Goal: Task Accomplishment & Management: Complete application form

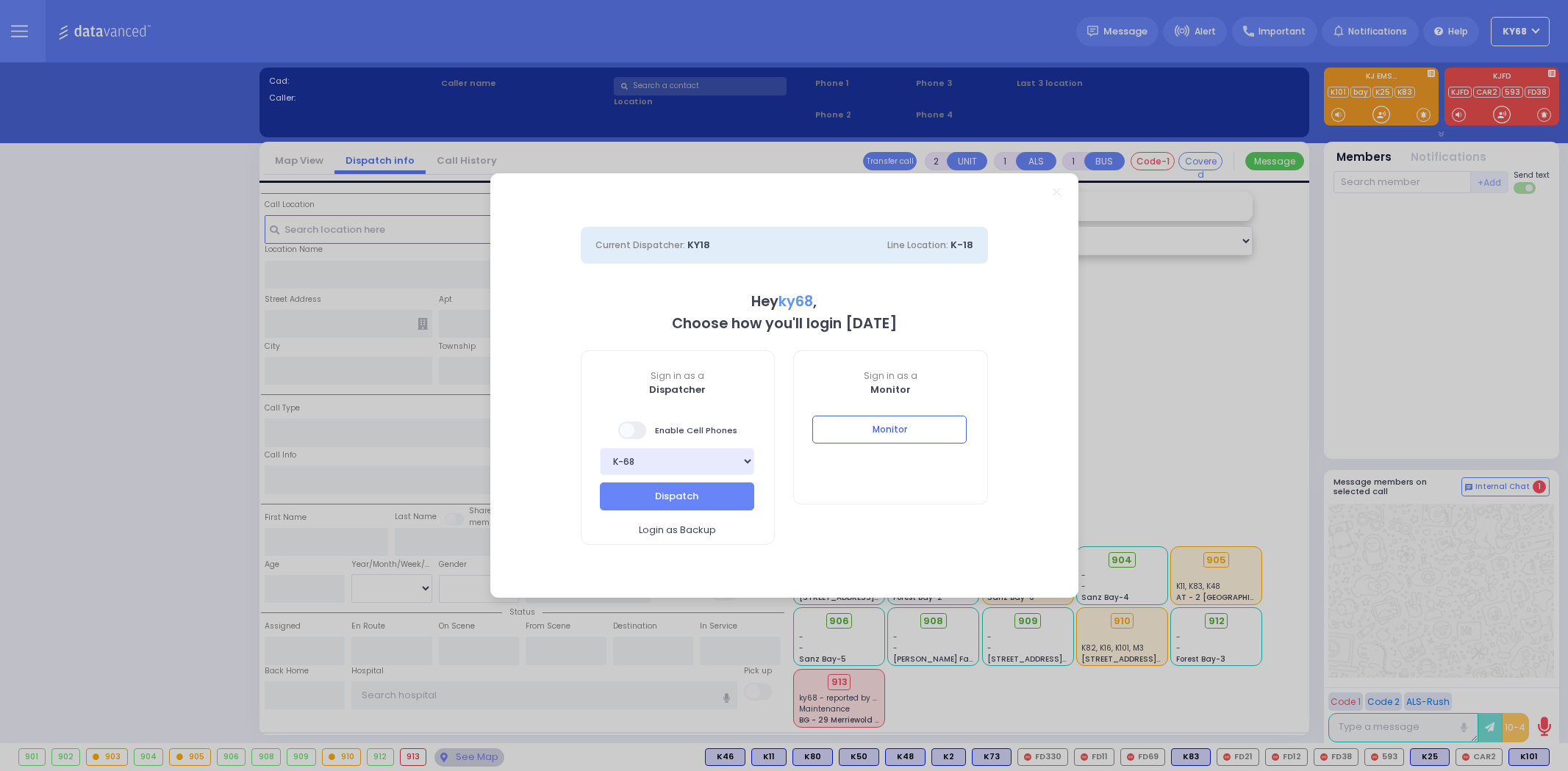
select select "12"
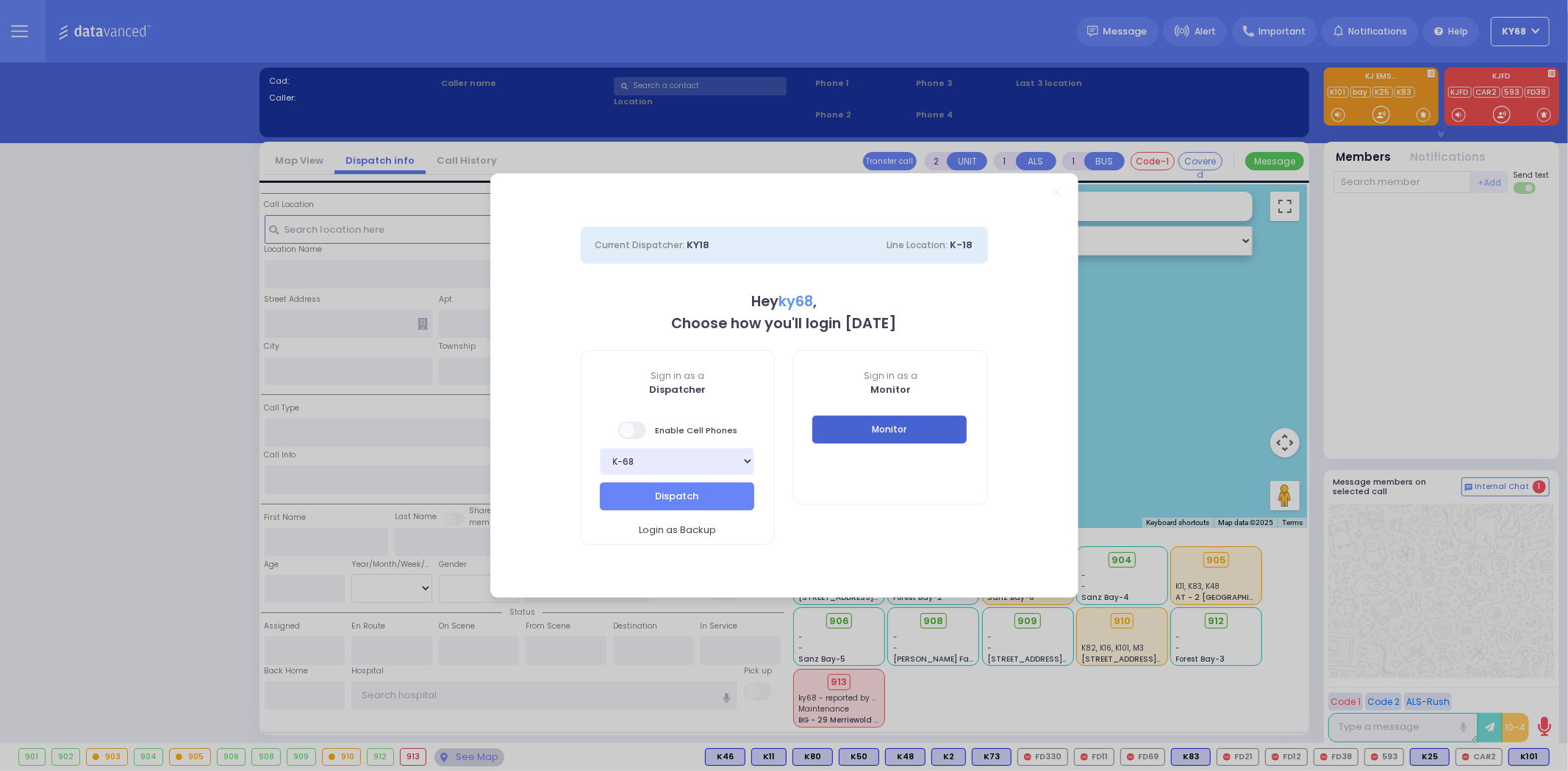
click at [840, 434] on button "Monitor" at bounding box center [889, 429] width 154 height 28
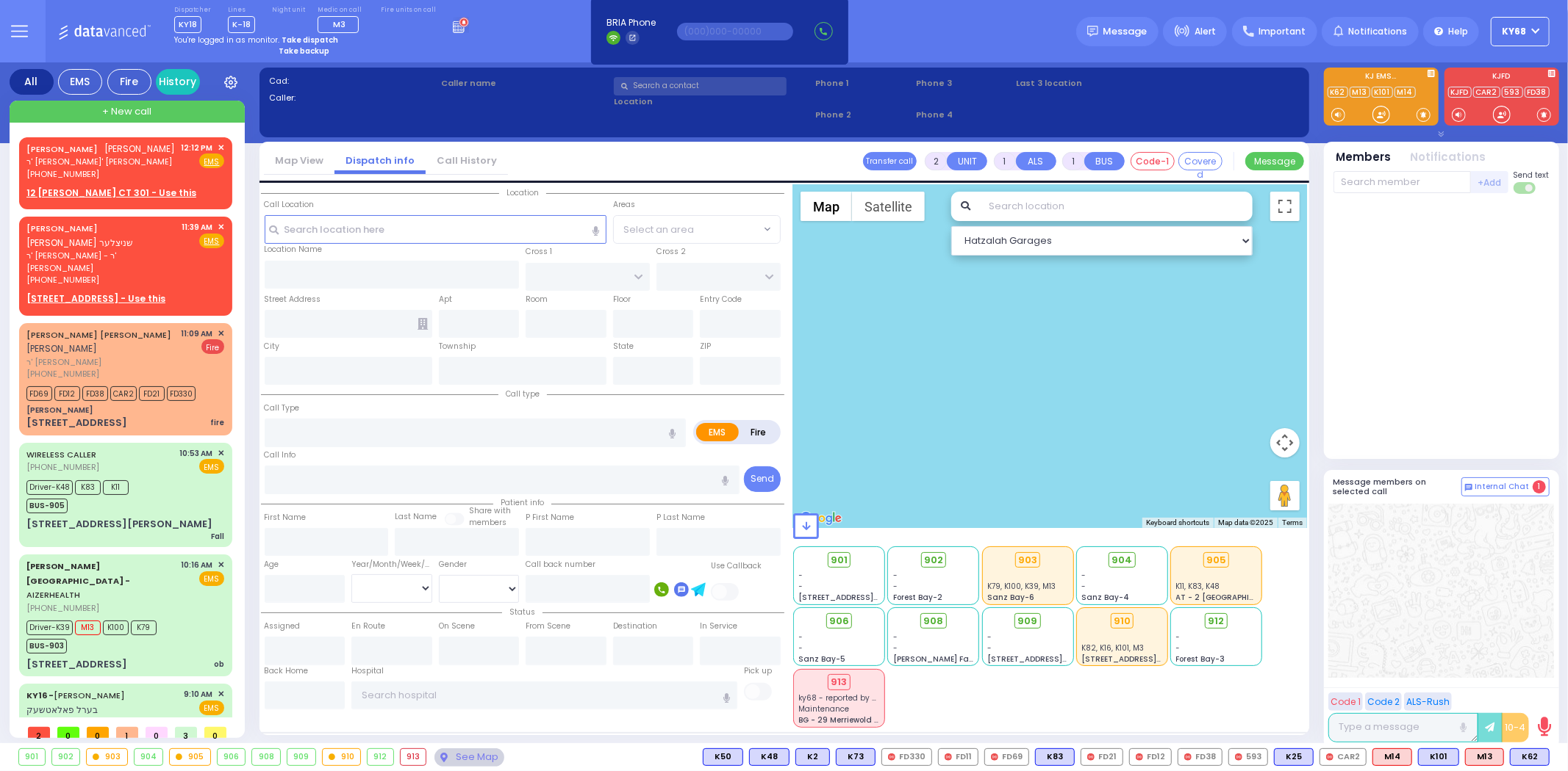
select select
radio input "true"
type input "[PERSON_NAME]"
select select
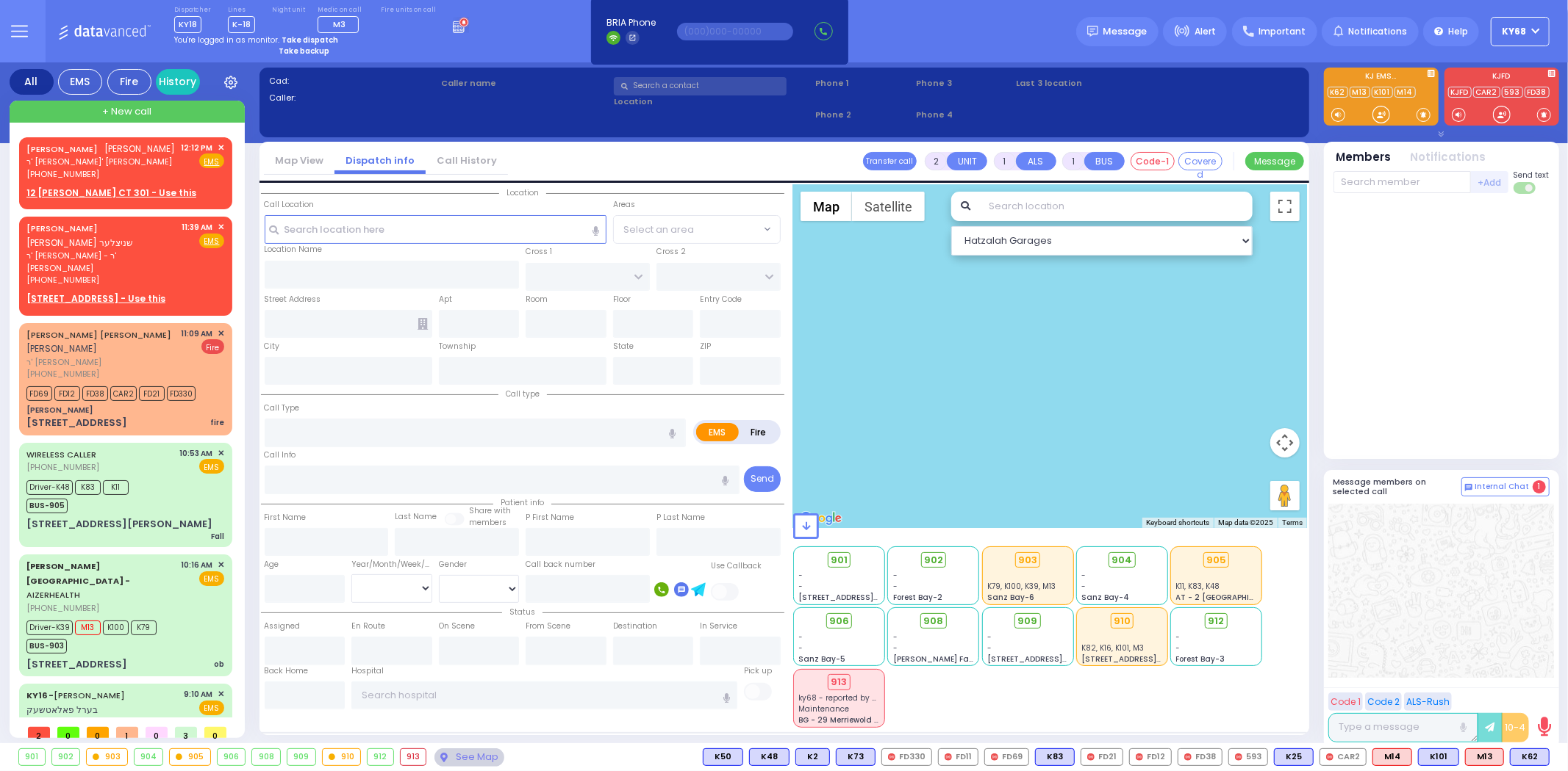
type input "12:12"
select select
radio input "true"
select select
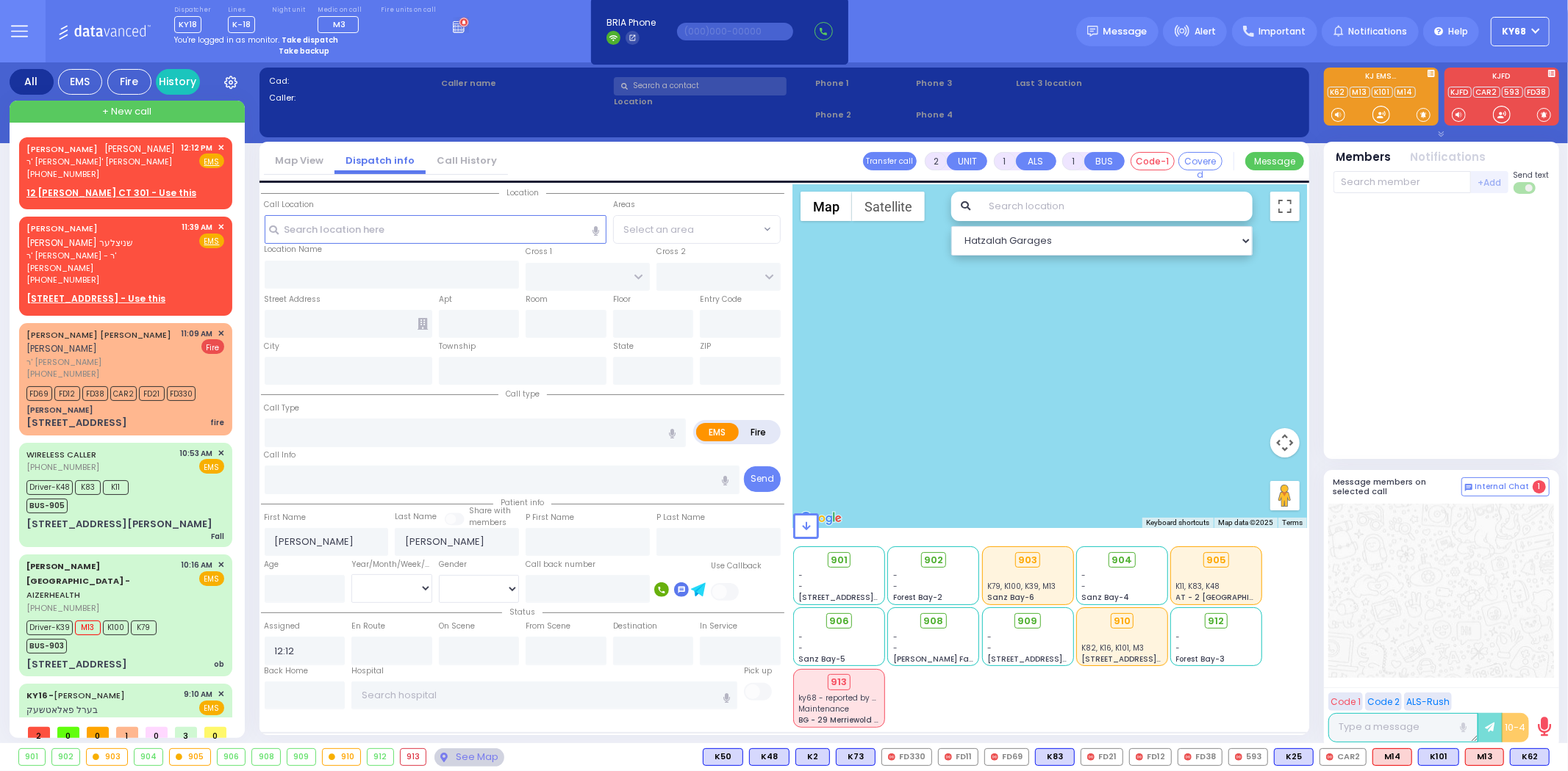
radio input "true"
select select
type input "ACRES RD"
type input "12 [PERSON_NAME] CT"
type input "301"
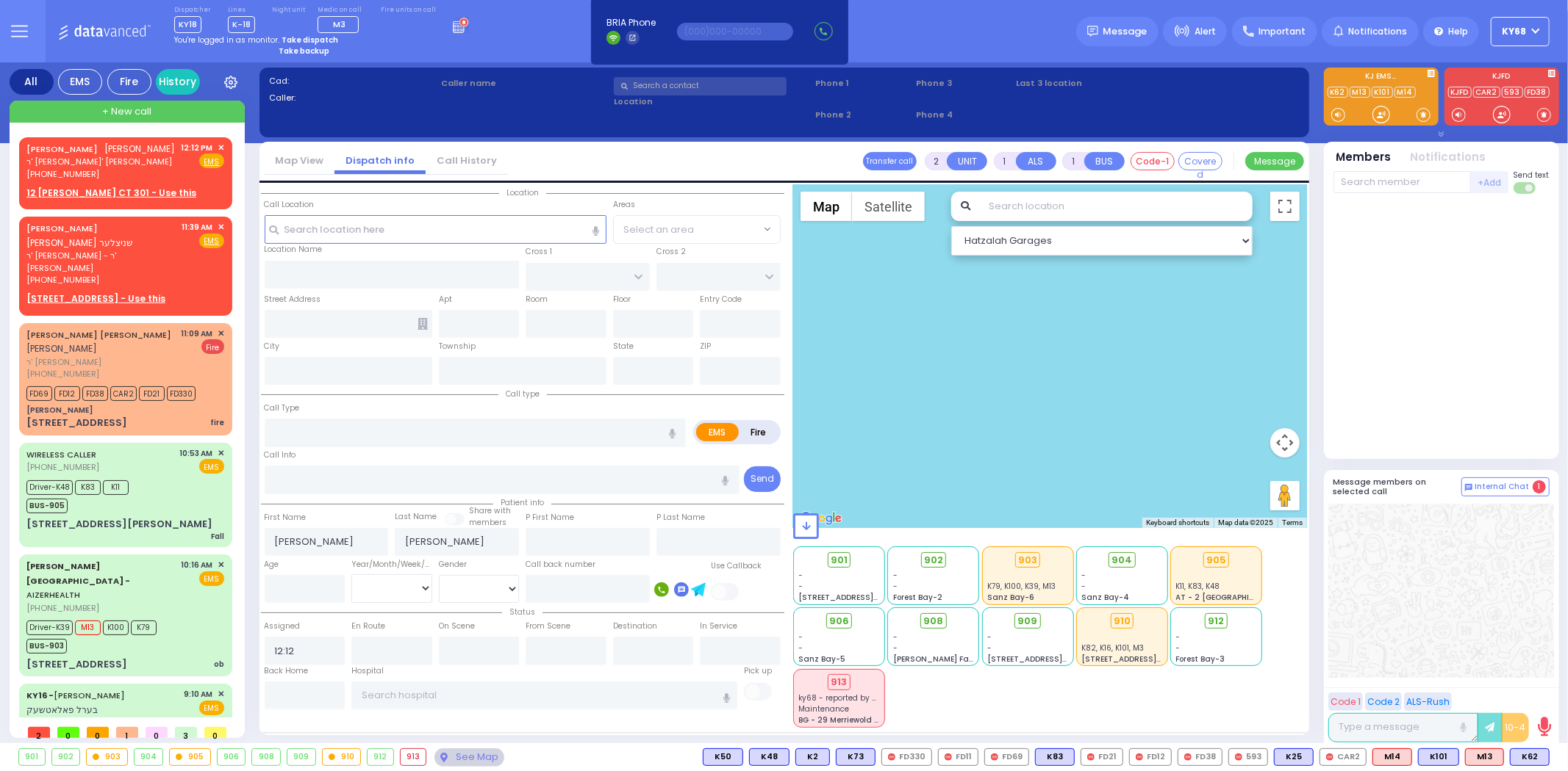
type input "Monroe"
type input "[US_STATE]"
type input "10950"
select select "PALM TREE"
select select "Hatzalah Garages"
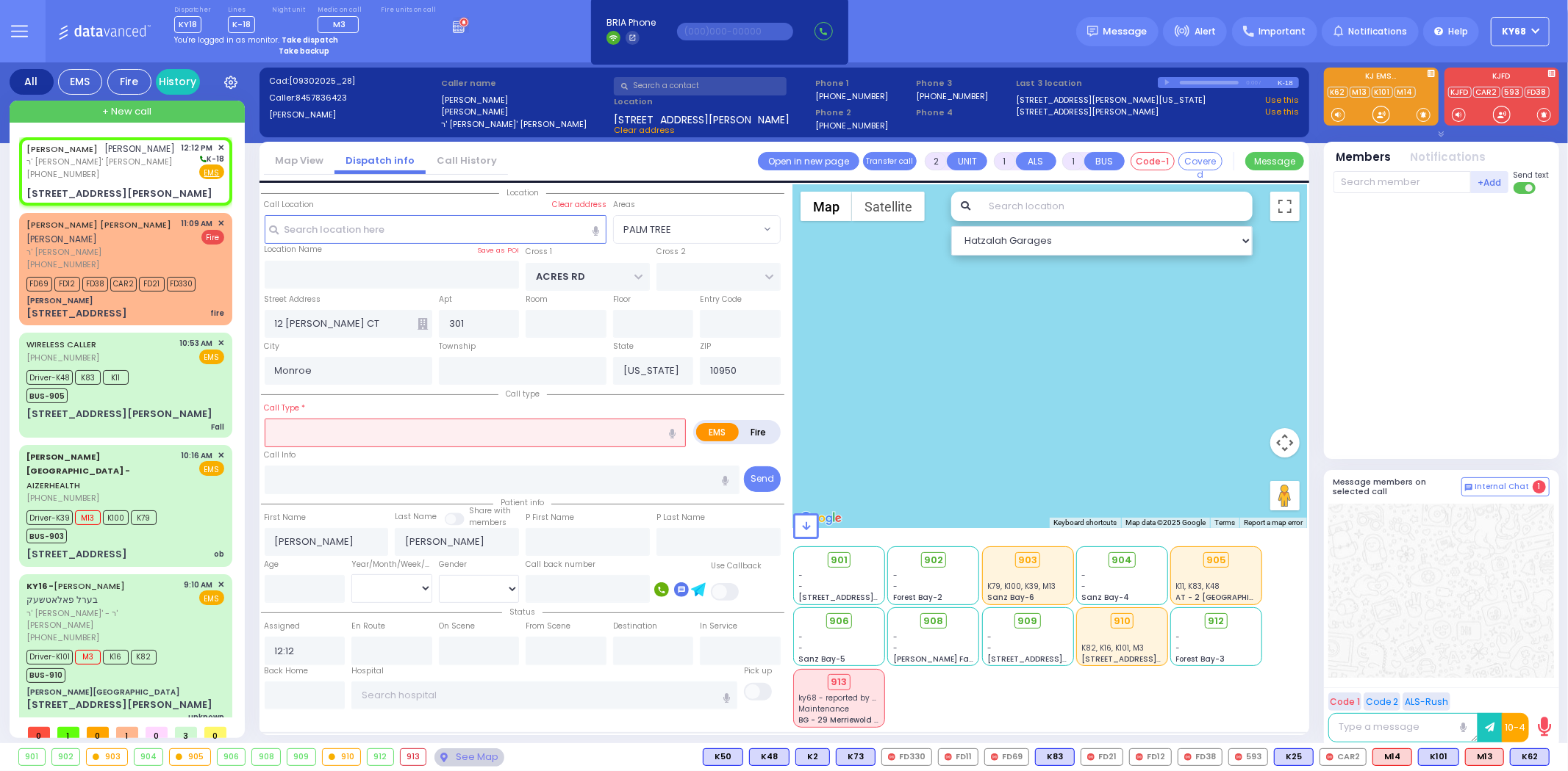
select select
type input "bl"
radio input "true"
select select
type input "Trauma - Bleeding"
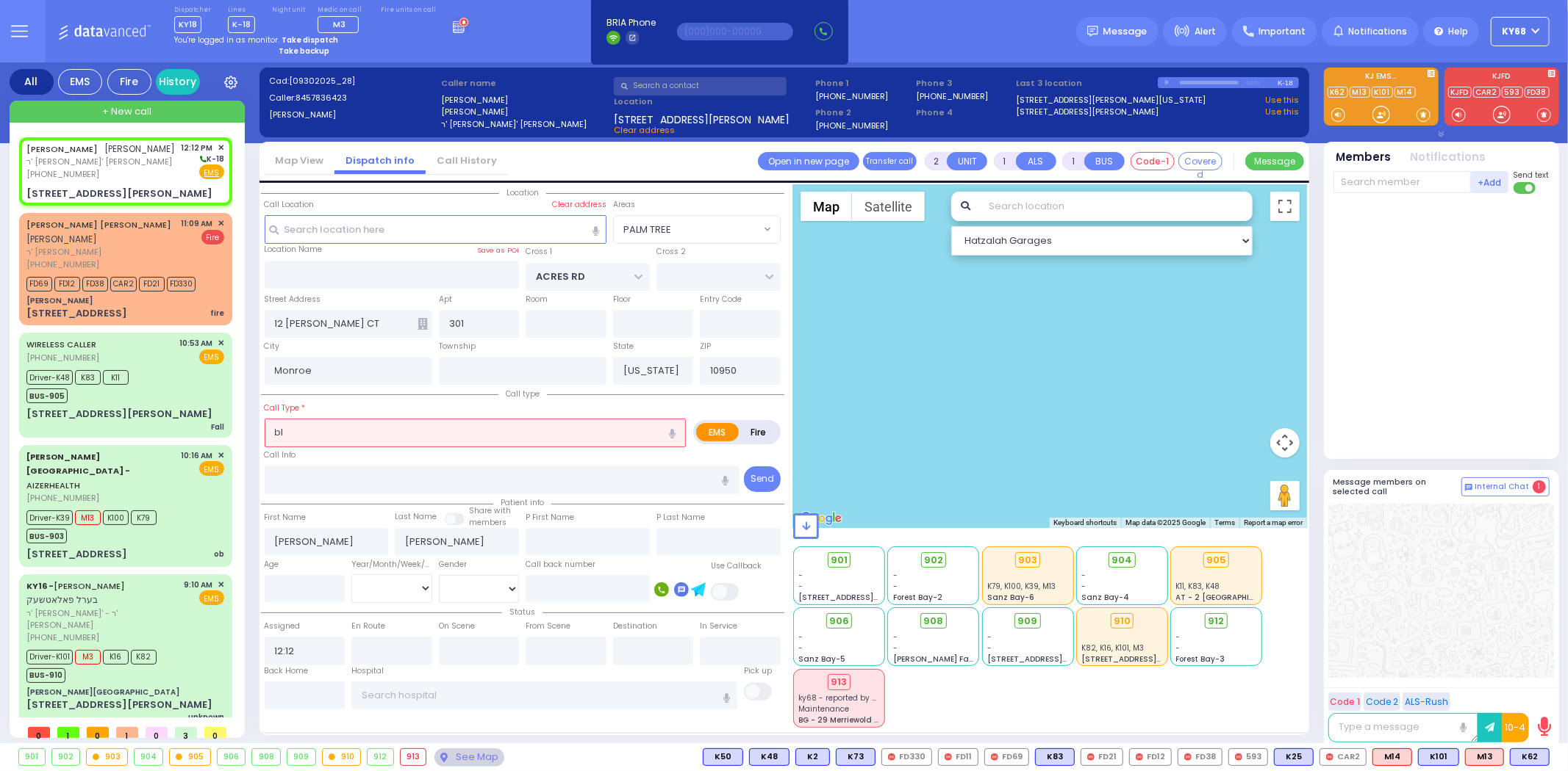
radio input "true"
select select
radio input "true"
select select
radio input "true"
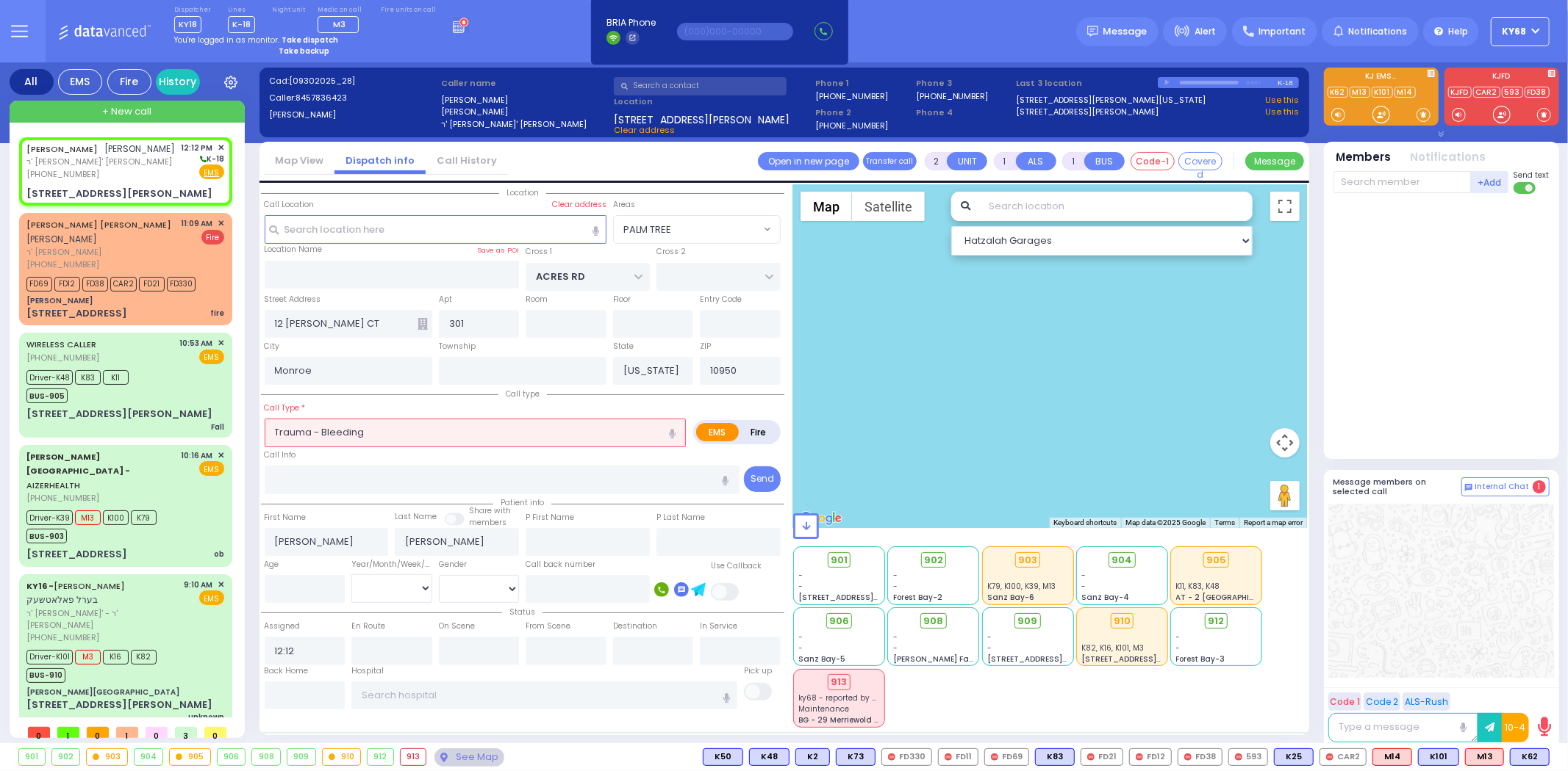
type input "2"
select select
radio input "true"
select select "Year"
radio input "true"
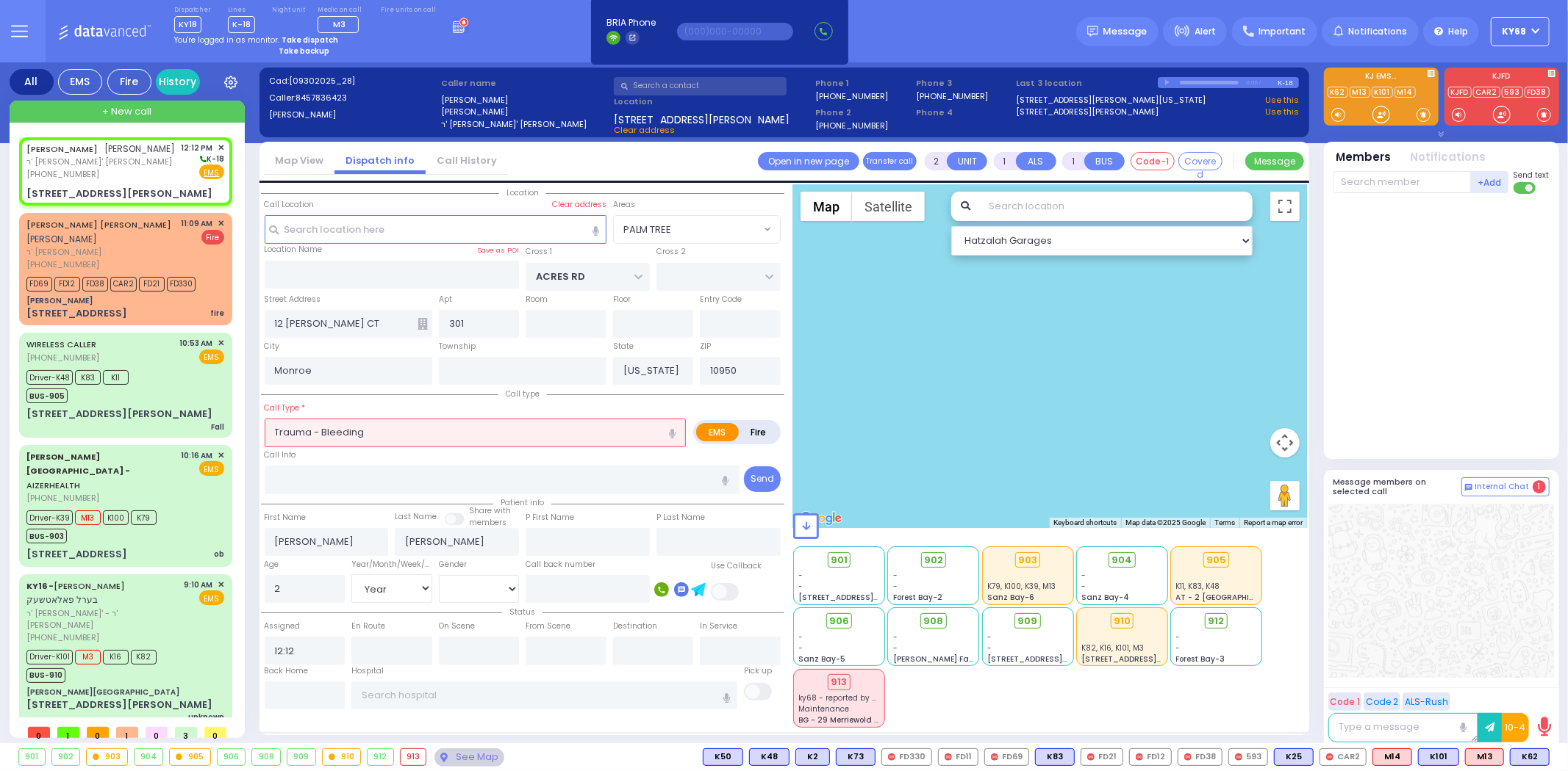
select select "Year"
select select "[DEMOGRAPHIC_DATA]"
radio input "true"
select select "Year"
select select "[DEMOGRAPHIC_DATA]"
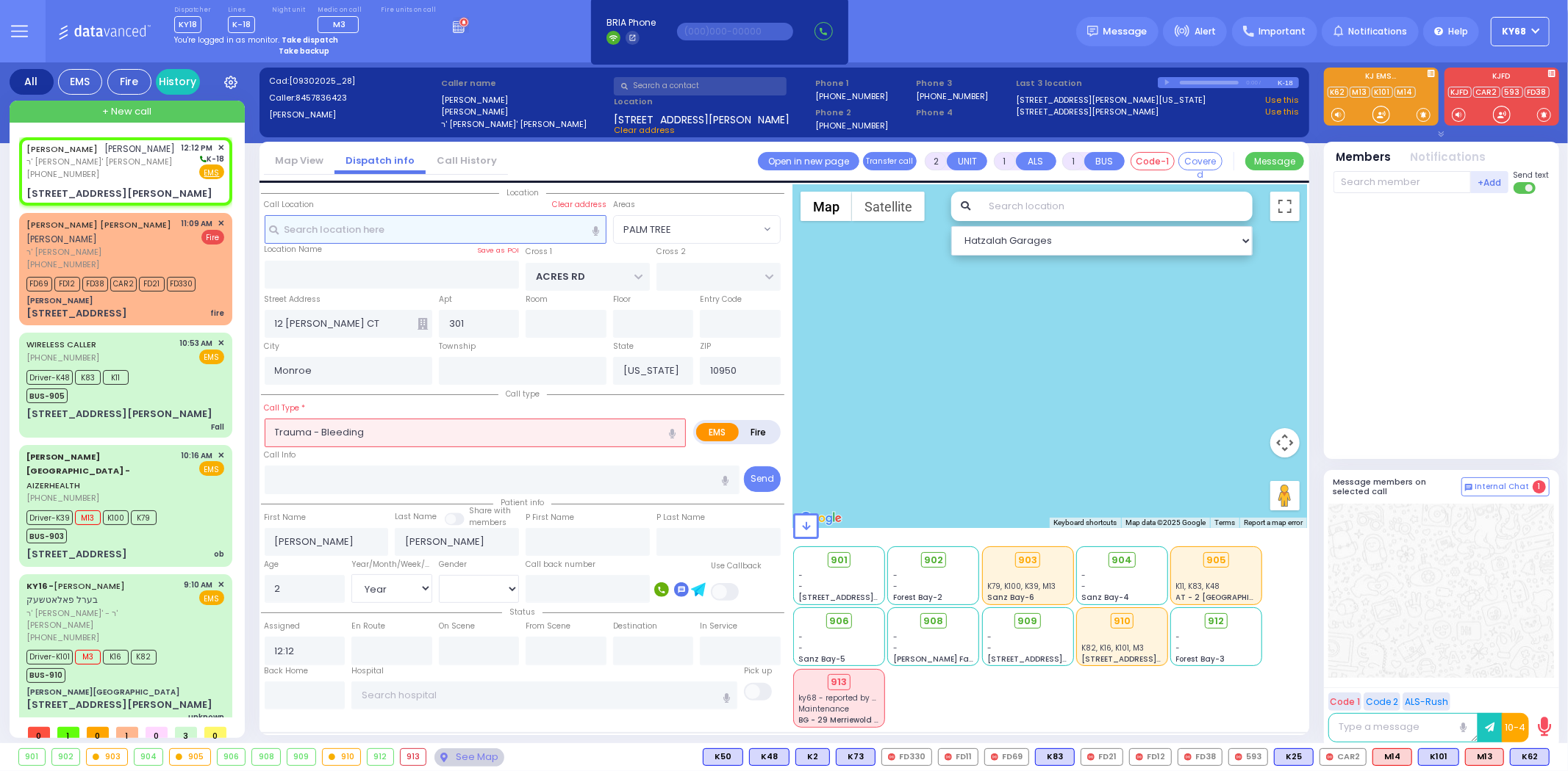
select select "PALM TREE"
select select "Hatzalah Garages"
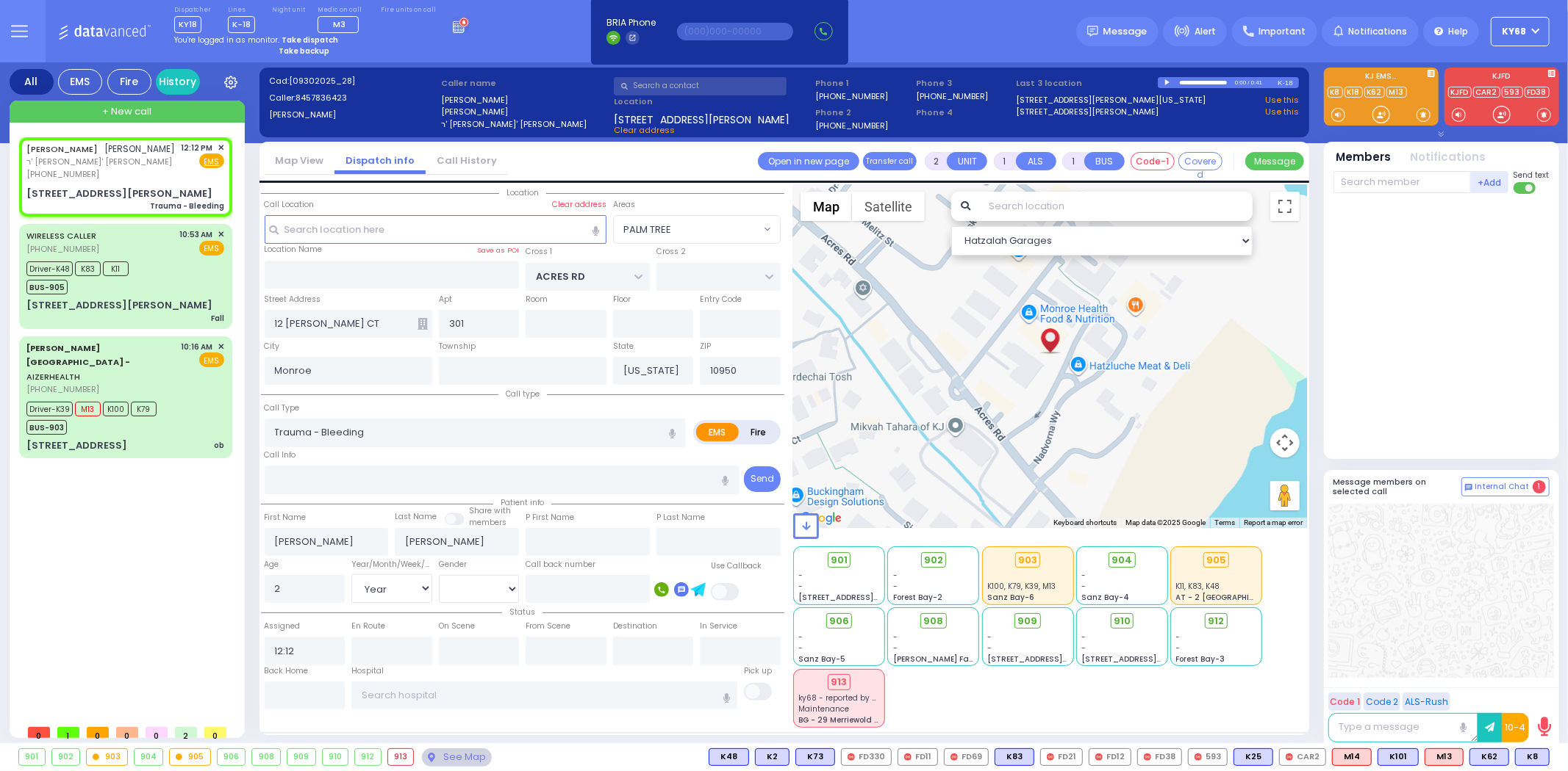
select select
radio input "true"
select select "Year"
select select "[DEMOGRAPHIC_DATA]"
type input "12:14"
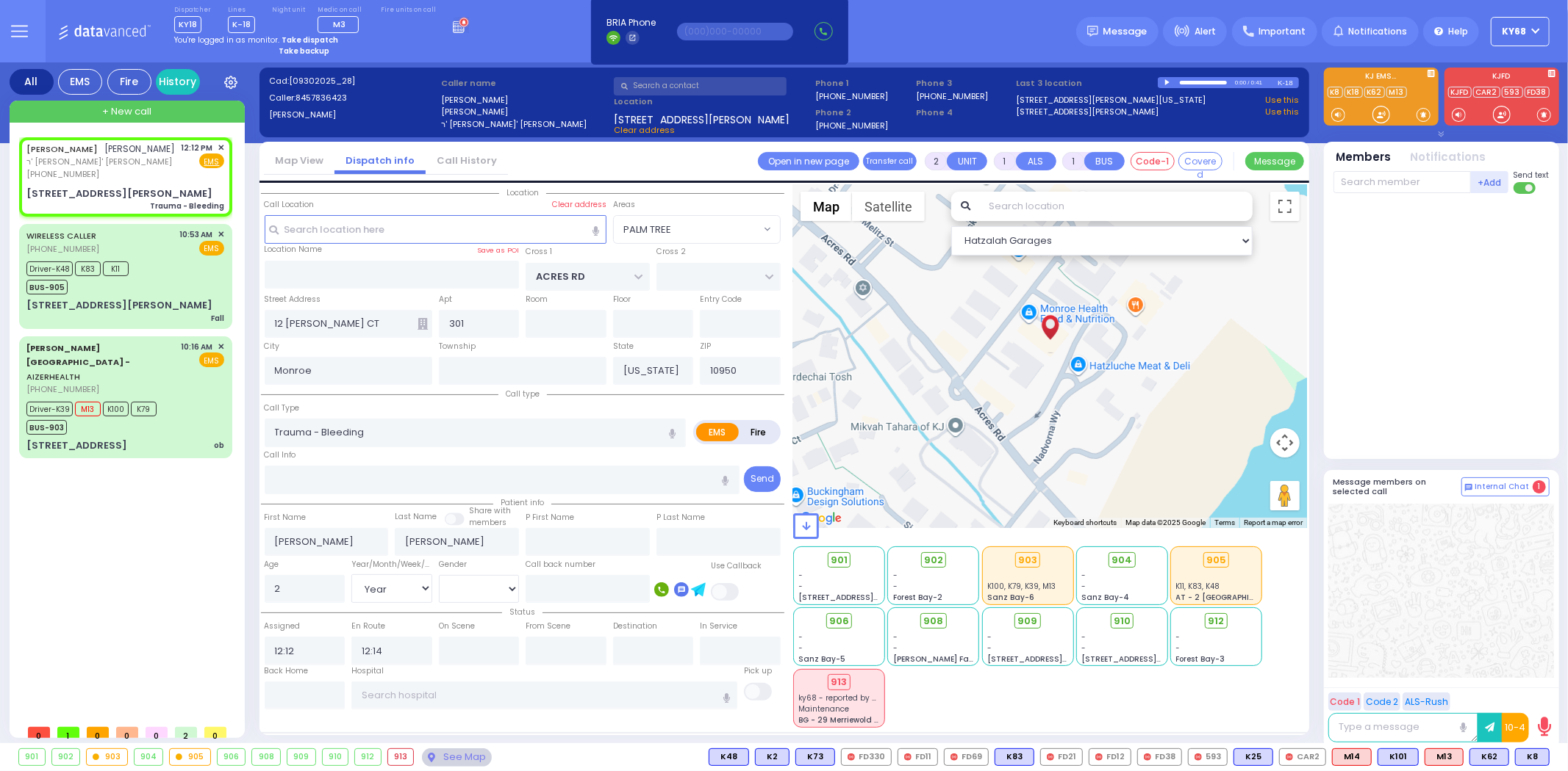
select select "PALM TREE"
select select "Hatzalah Garages"
